Goal: Navigation & Orientation: Find specific page/section

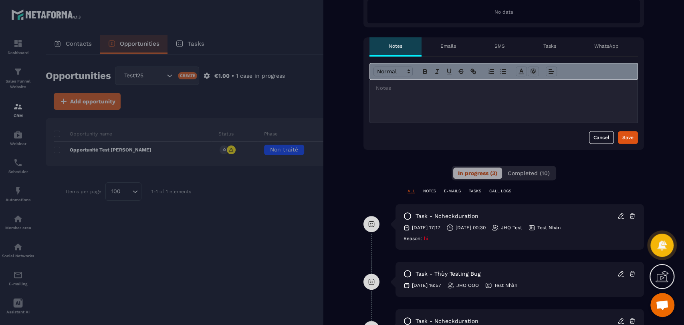
scroll to position [311, 0]
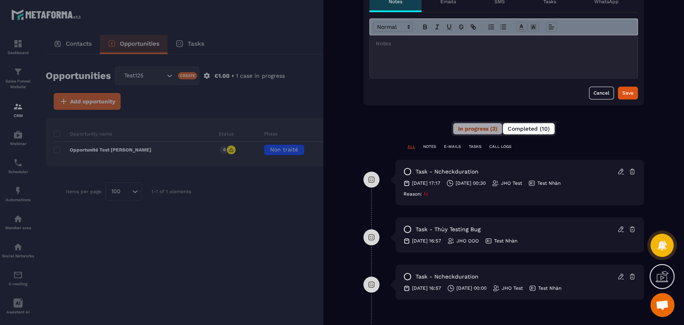
click at [550, 125] on span "Completed (10)" at bounding box center [529, 128] width 42 height 6
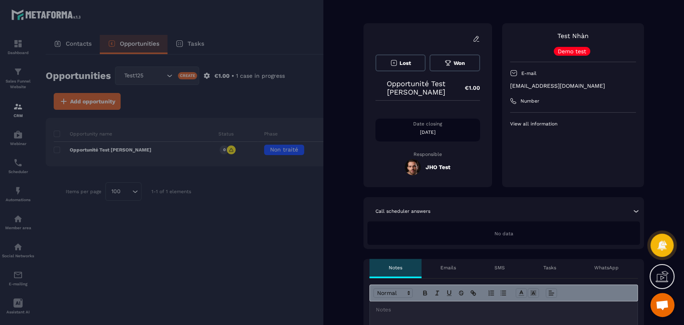
scroll to position [0, 0]
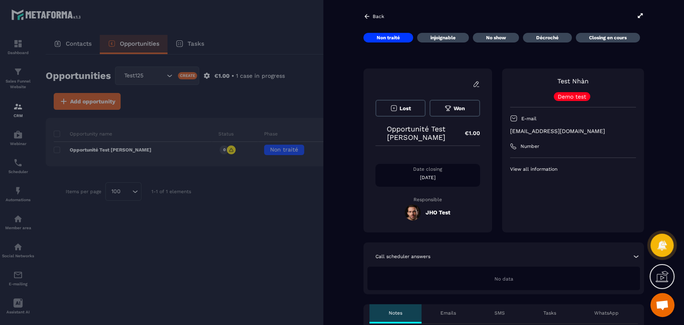
click at [369, 18] on icon at bounding box center [366, 16] width 7 height 7
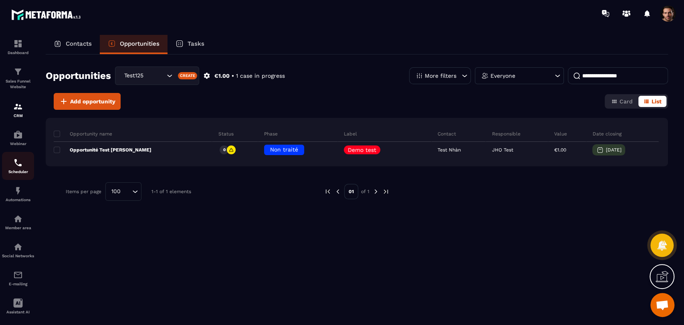
click at [21, 167] on img at bounding box center [18, 163] width 10 height 10
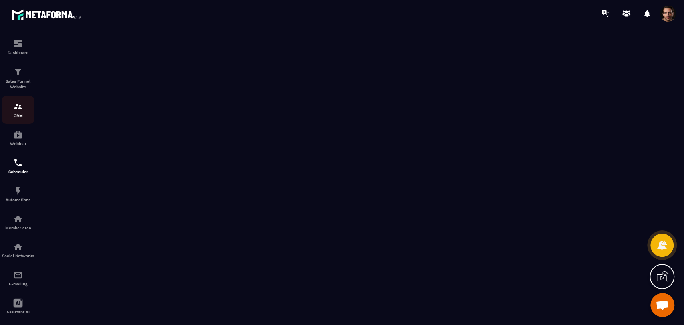
click at [8, 117] on p "CRM" at bounding box center [18, 115] width 32 height 4
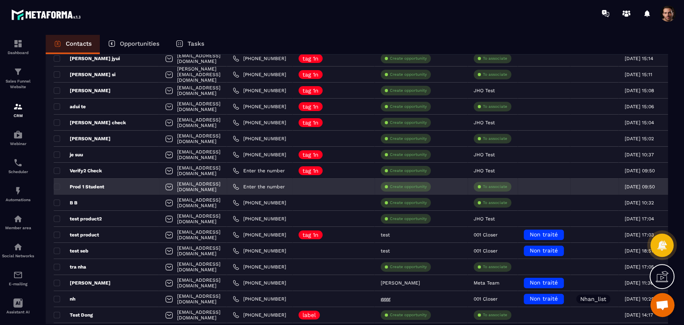
scroll to position [133, 0]
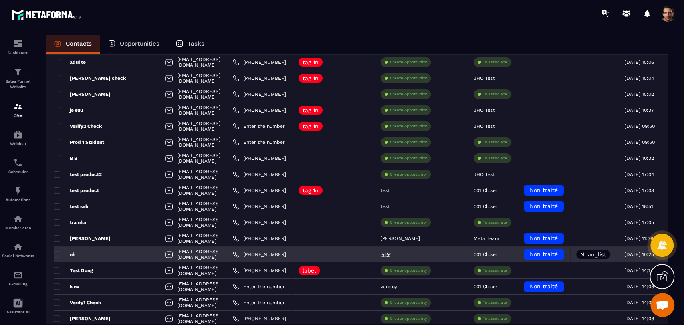
click at [74, 255] on p "nh" at bounding box center [65, 254] width 22 height 6
